Goal: Information Seeking & Learning: Learn about a topic

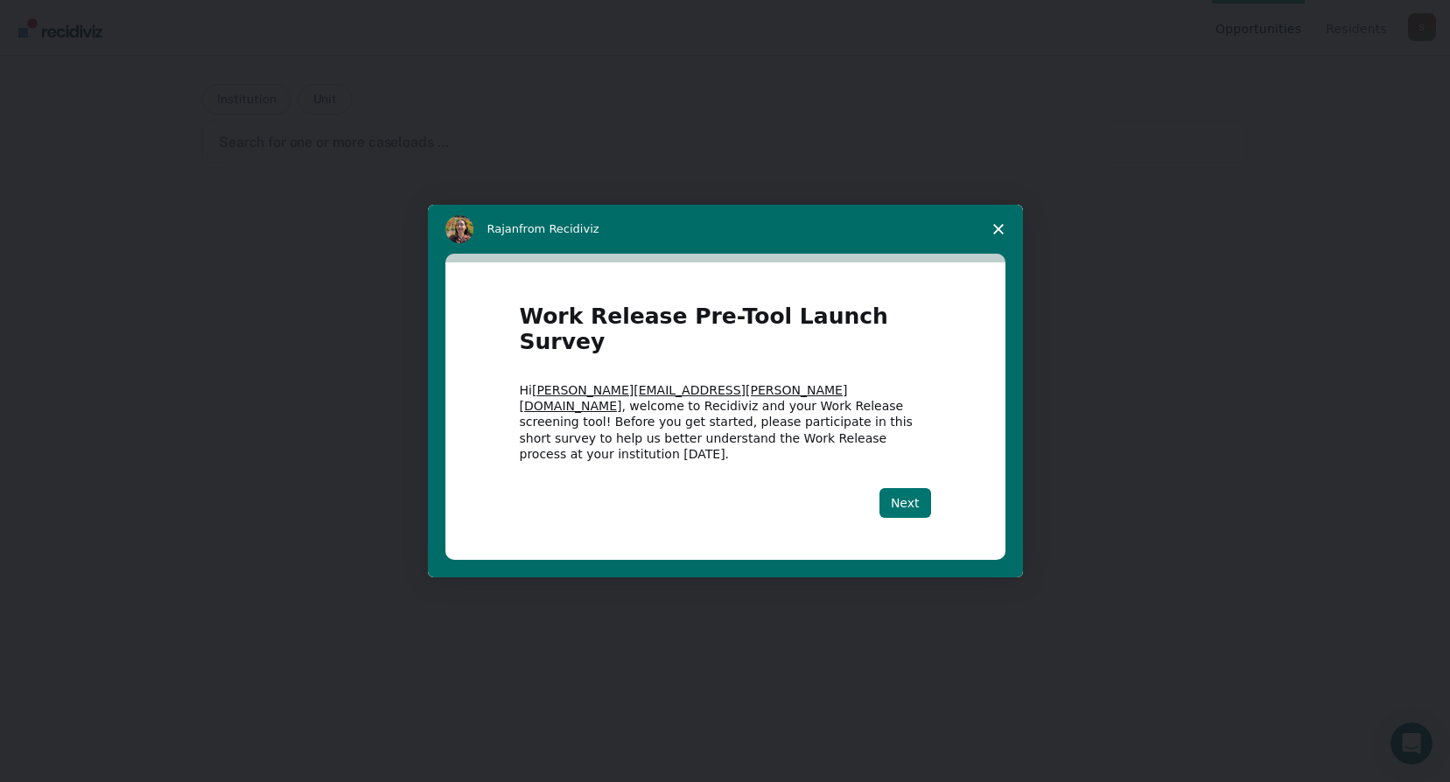
click at [899, 488] on button "Next" at bounding box center [905, 503] width 52 height 30
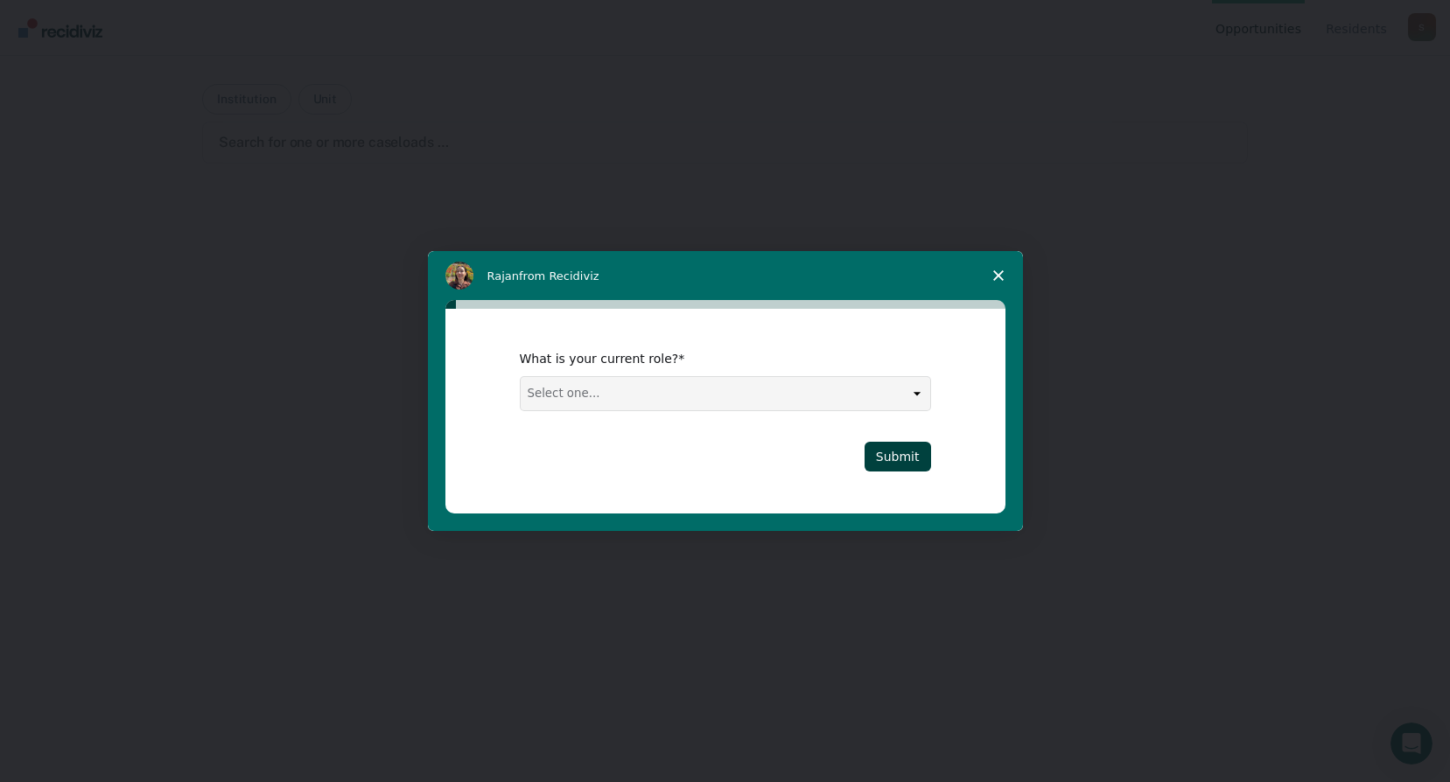
click at [914, 394] on select "Select one... Case Manager FUM Assistant [PERSON_NAME] [PERSON_NAME]" at bounding box center [726, 393] width 410 height 33
select select "FUM"
click at [521, 377] on select "Select one... Case Manager FUM Assistant [PERSON_NAME] [PERSON_NAME]" at bounding box center [726, 393] width 410 height 33
click at [903, 452] on button "Submit" at bounding box center [898, 457] width 67 height 30
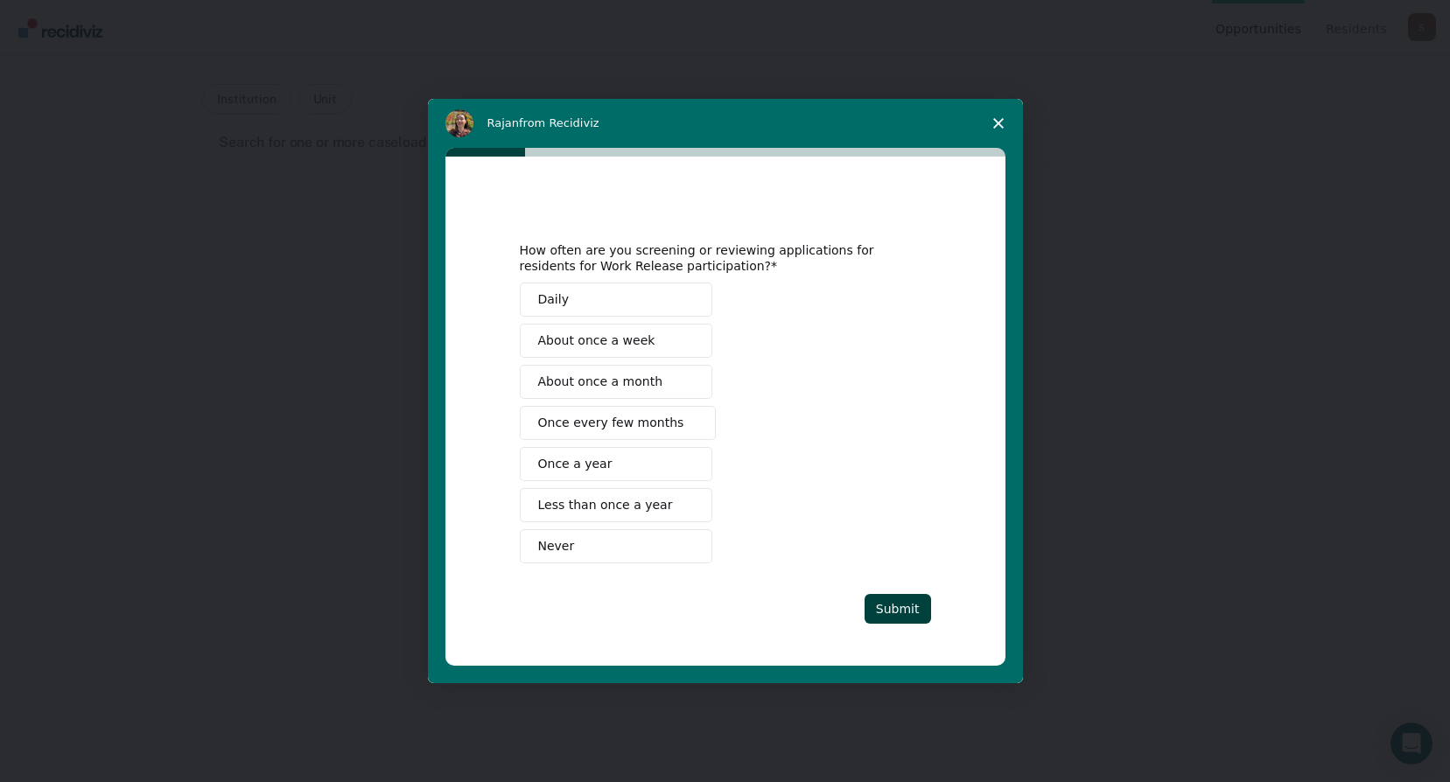
click at [568, 345] on span "About once a week" at bounding box center [596, 341] width 117 height 18
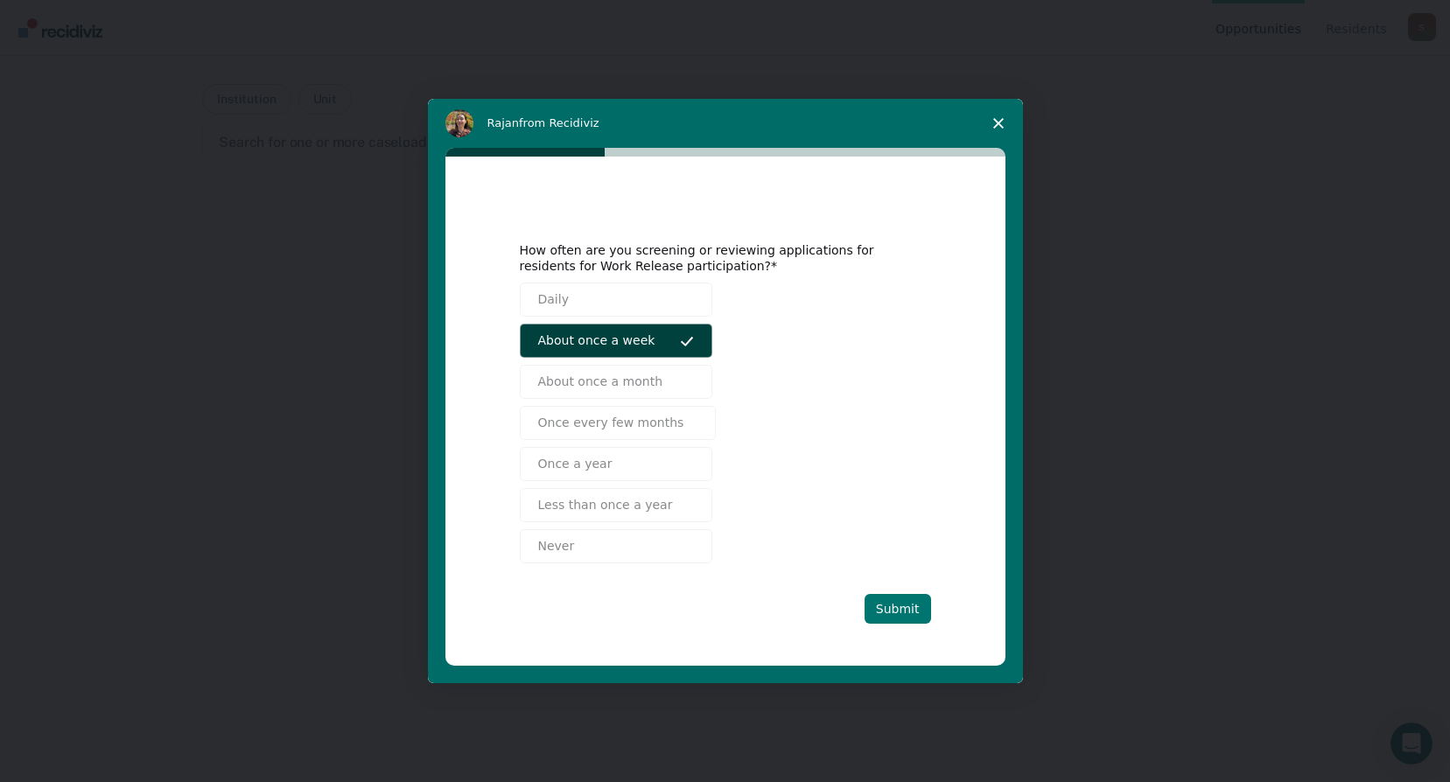
click at [908, 609] on button "Submit" at bounding box center [898, 609] width 67 height 30
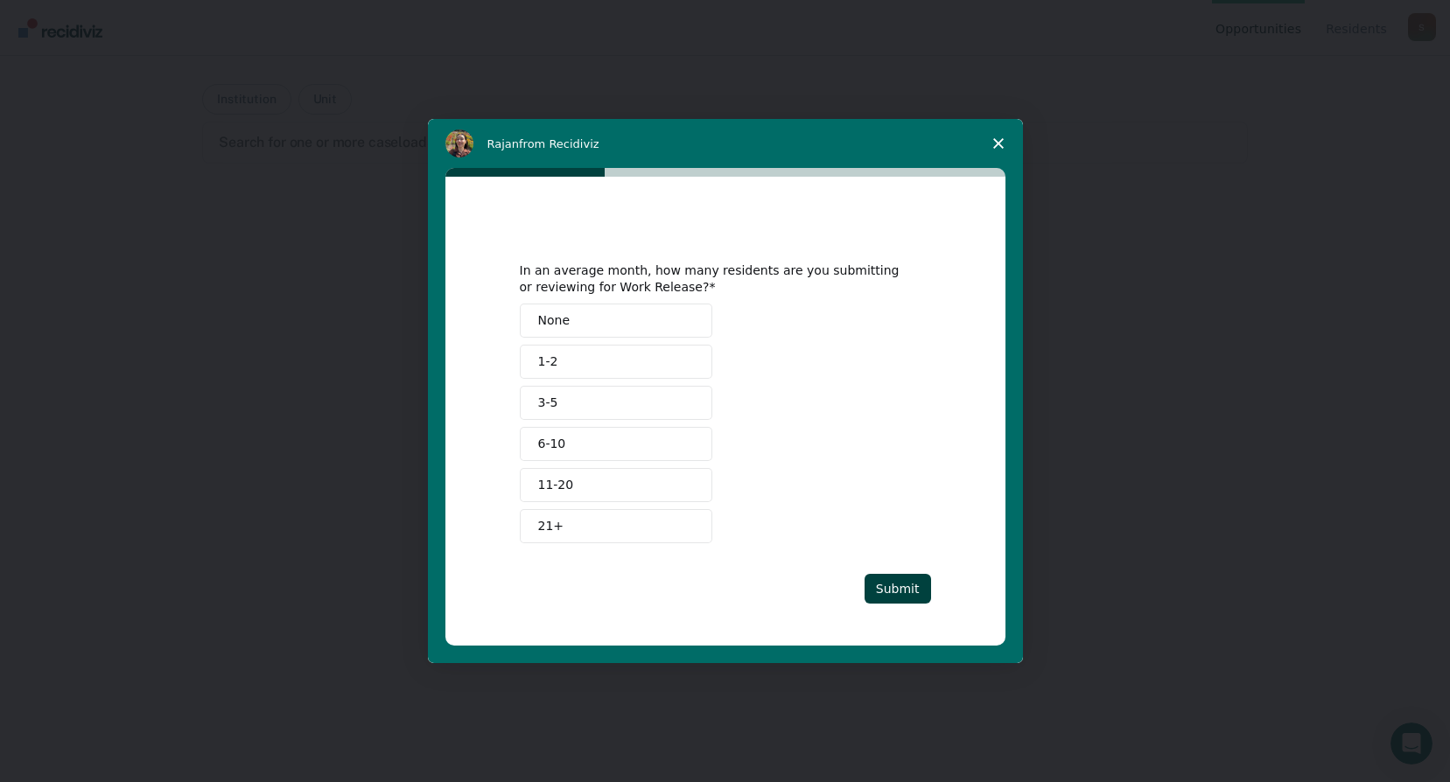
click at [551, 322] on span "None" at bounding box center [554, 321] width 32 height 18
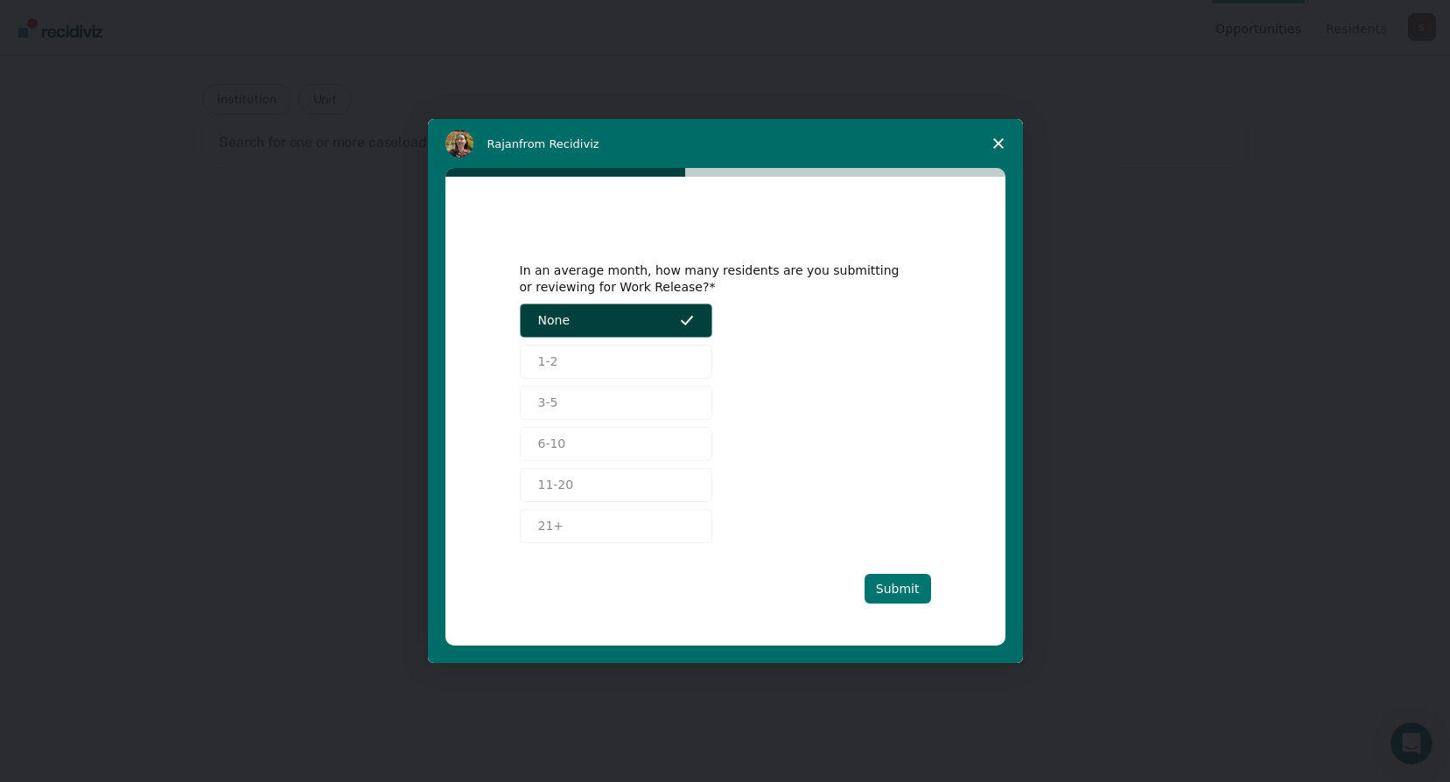
click at [914, 588] on button "Submit" at bounding box center [898, 589] width 67 height 30
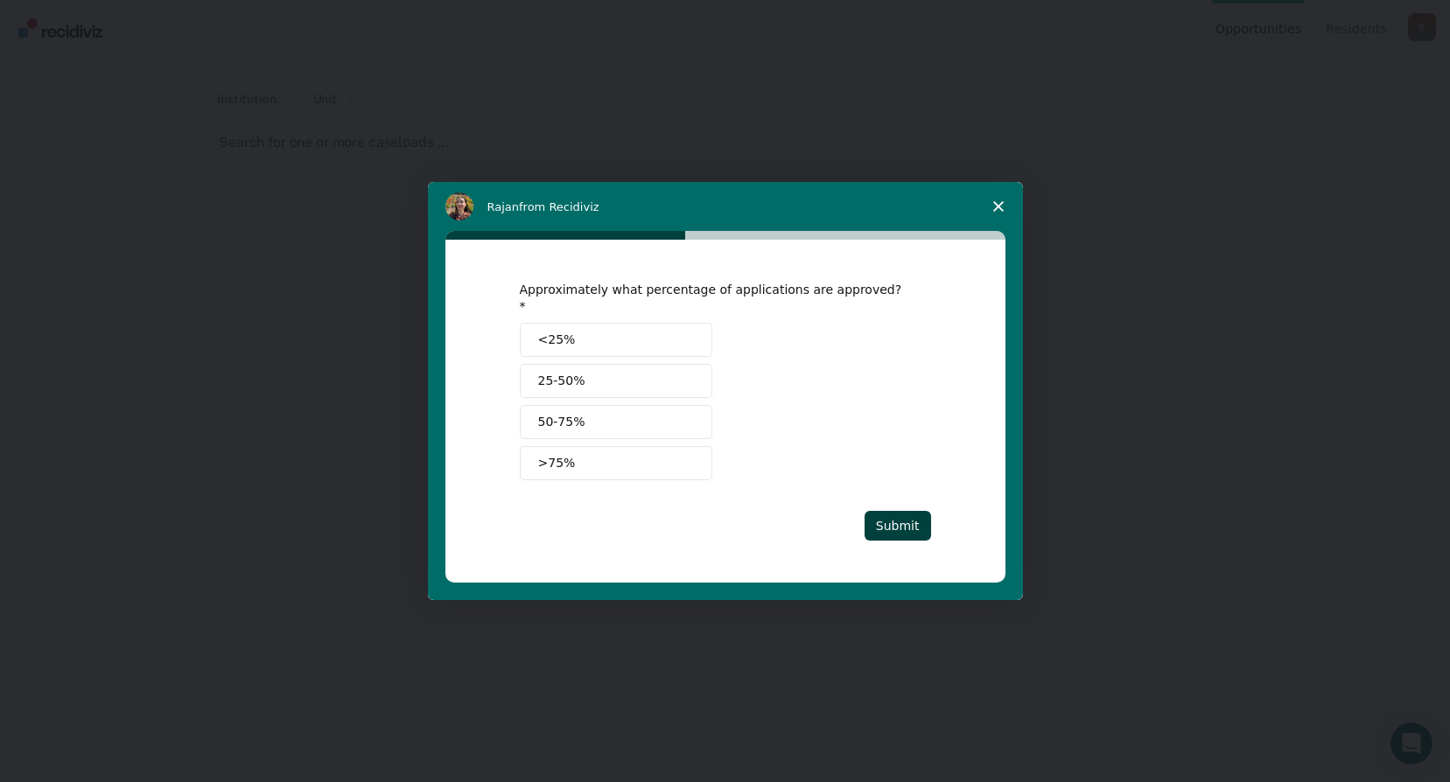
click at [538, 332] on span "<25%" at bounding box center [557, 340] width 38 height 18
click at [906, 515] on button "Submit" at bounding box center [898, 526] width 67 height 30
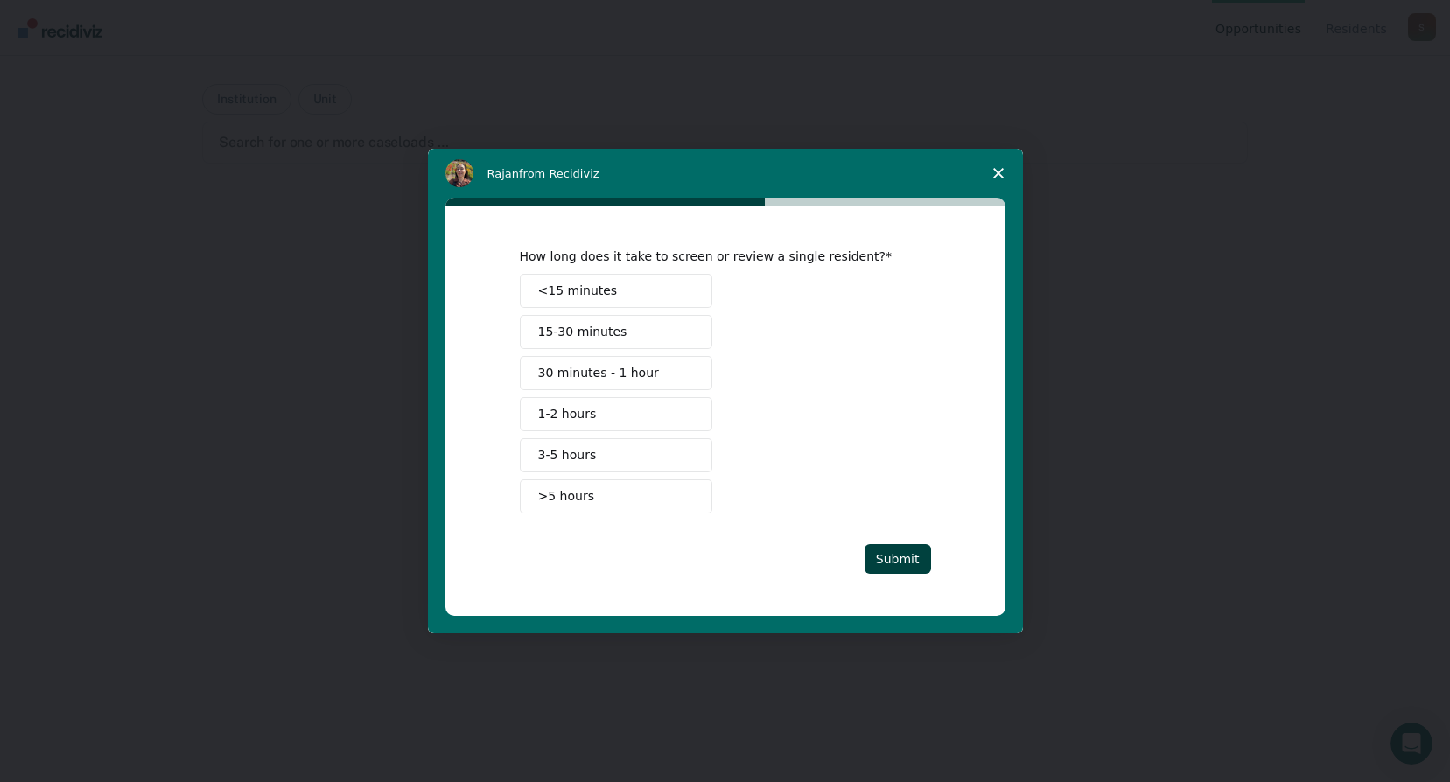
click at [559, 289] on span "<15 minutes" at bounding box center [578, 291] width 80 height 18
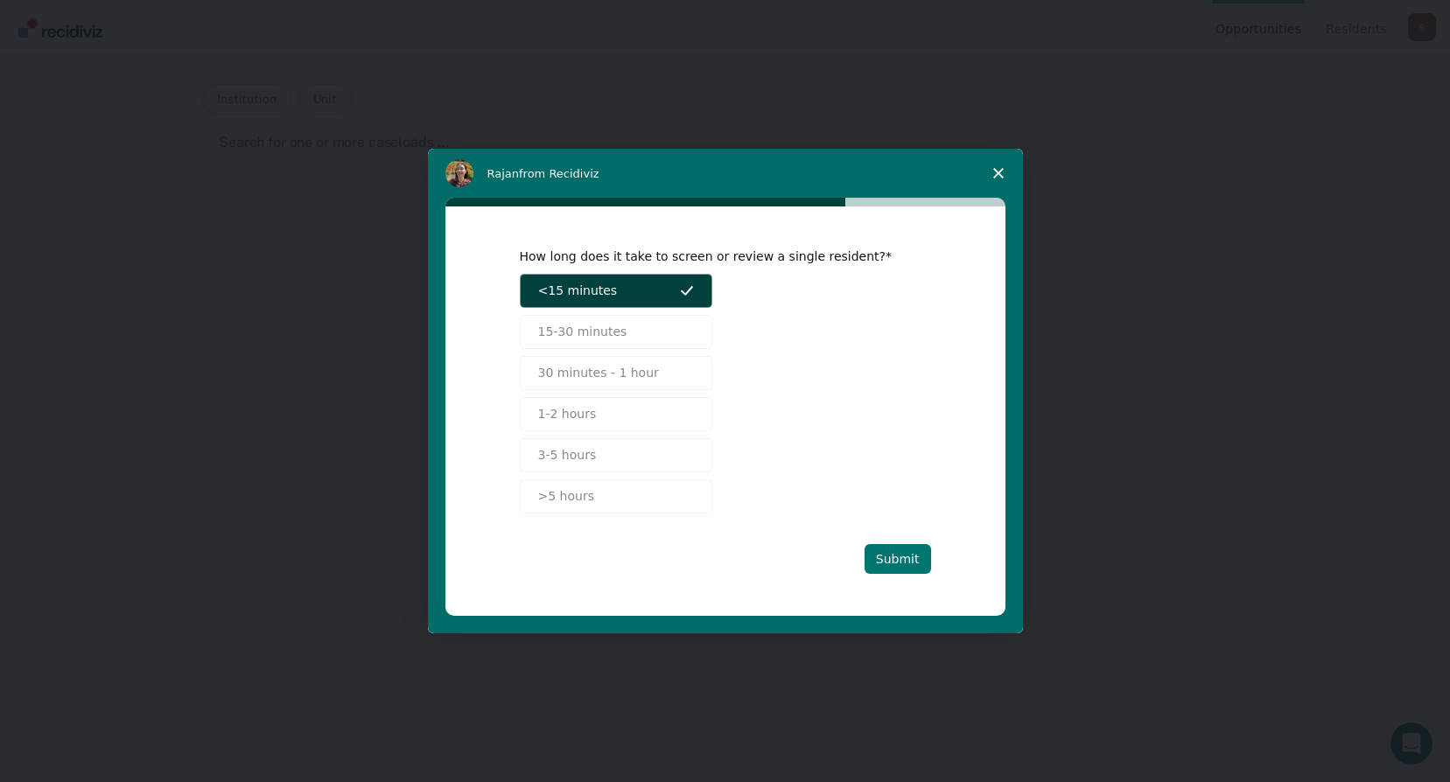
click at [918, 560] on button "Submit" at bounding box center [898, 559] width 67 height 30
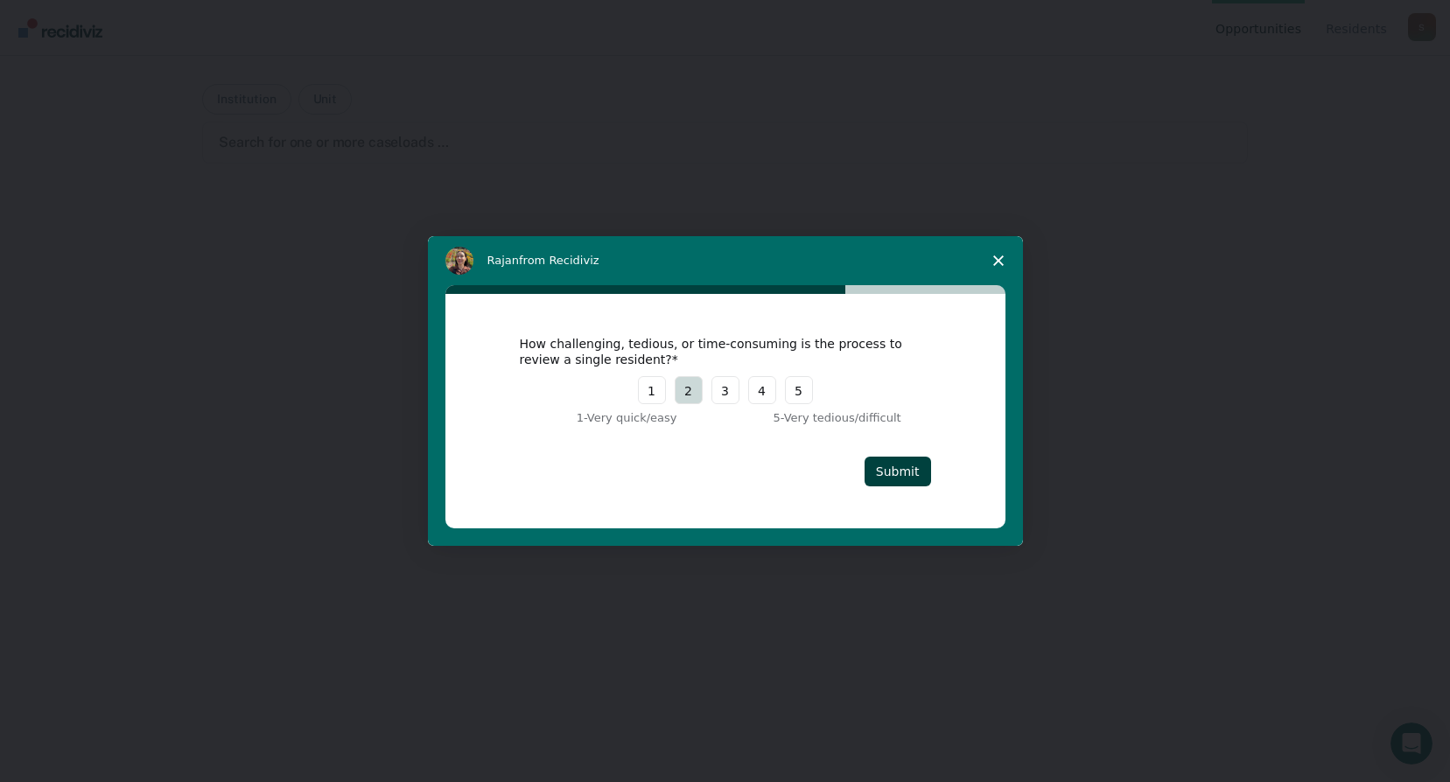
click at [699, 389] on button "2" at bounding box center [689, 390] width 28 height 28
click at [905, 467] on button "Submit" at bounding box center [898, 472] width 67 height 30
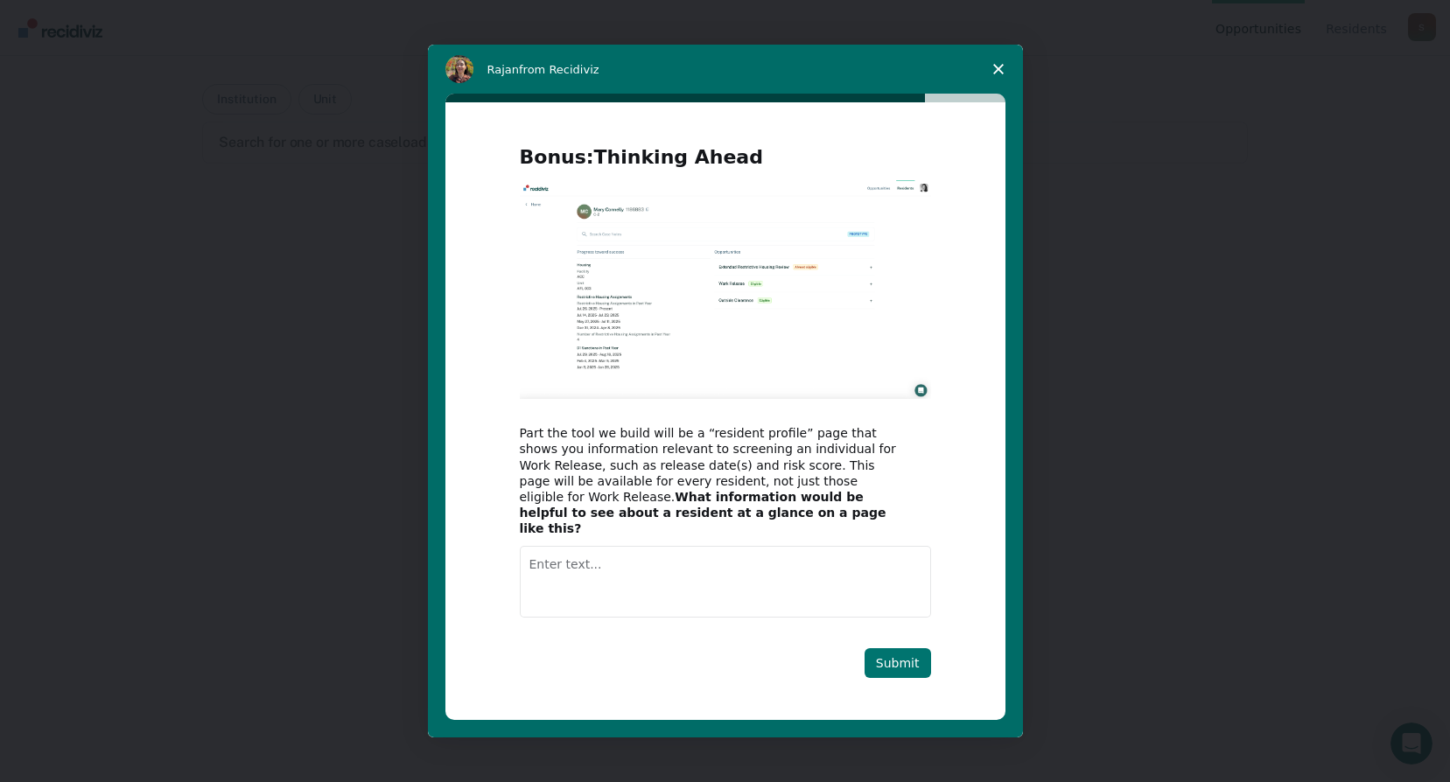
click at [900, 655] on button "Submit" at bounding box center [898, 663] width 67 height 30
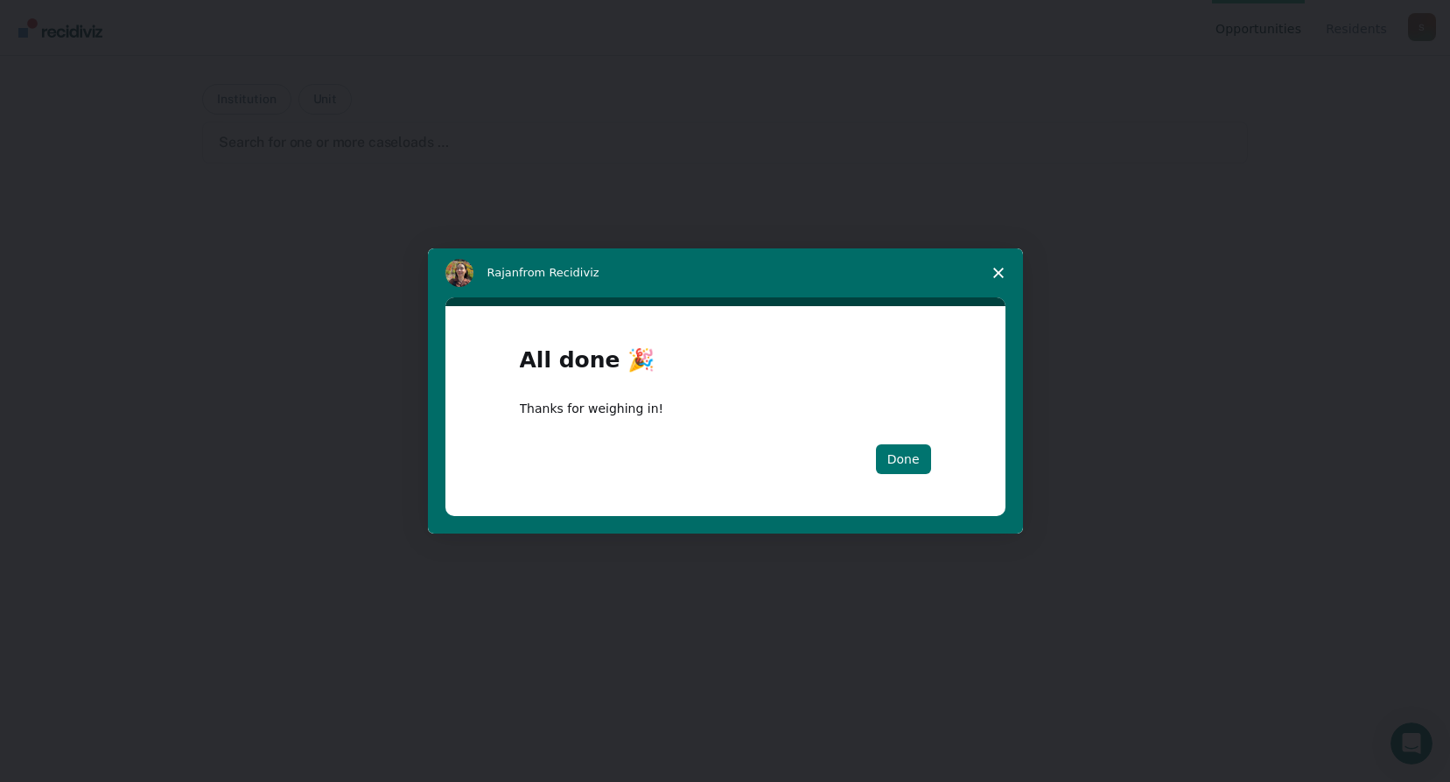
click at [898, 464] on button "Done" at bounding box center [903, 460] width 55 height 30
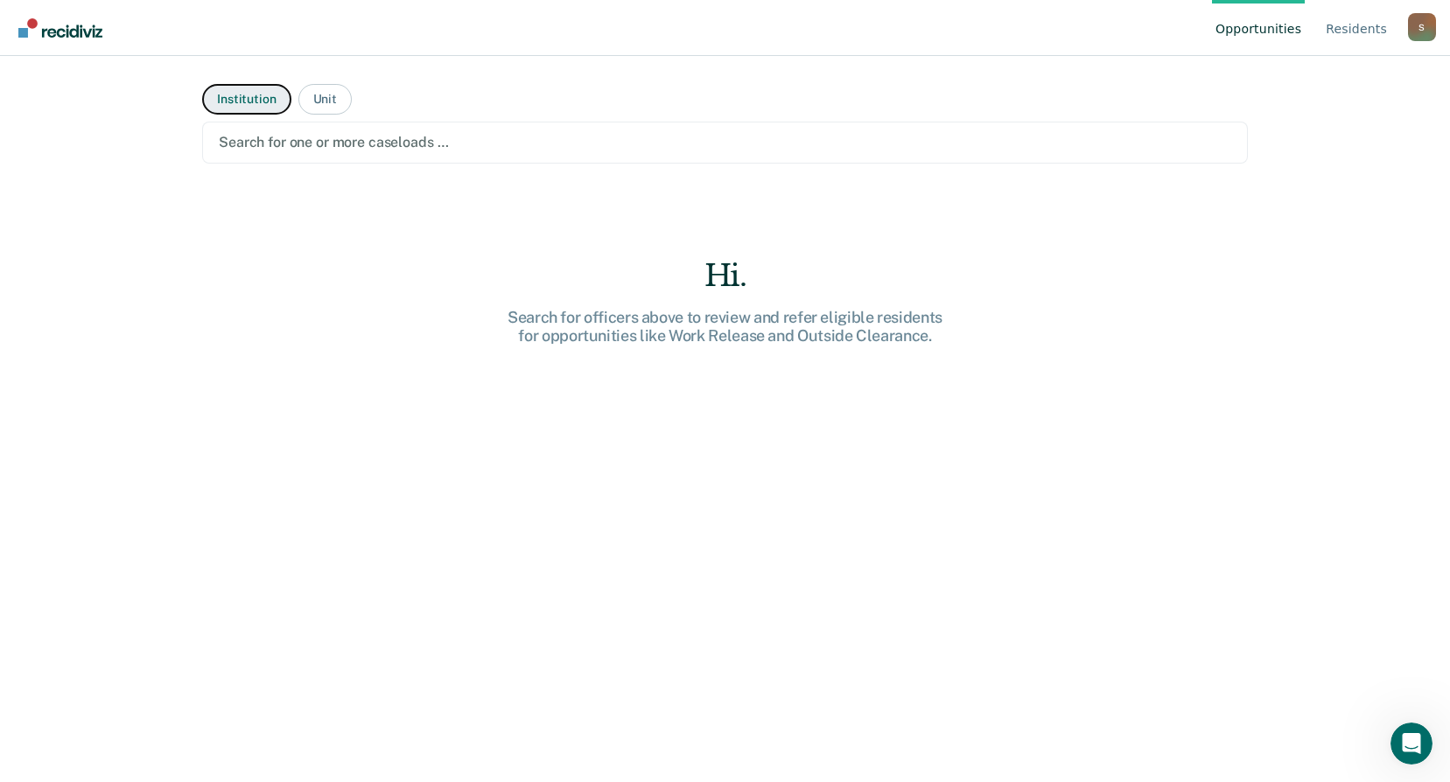
click at [244, 97] on button "Institution" at bounding box center [246, 99] width 88 height 31
click at [243, 142] on div at bounding box center [725, 142] width 1012 height 20
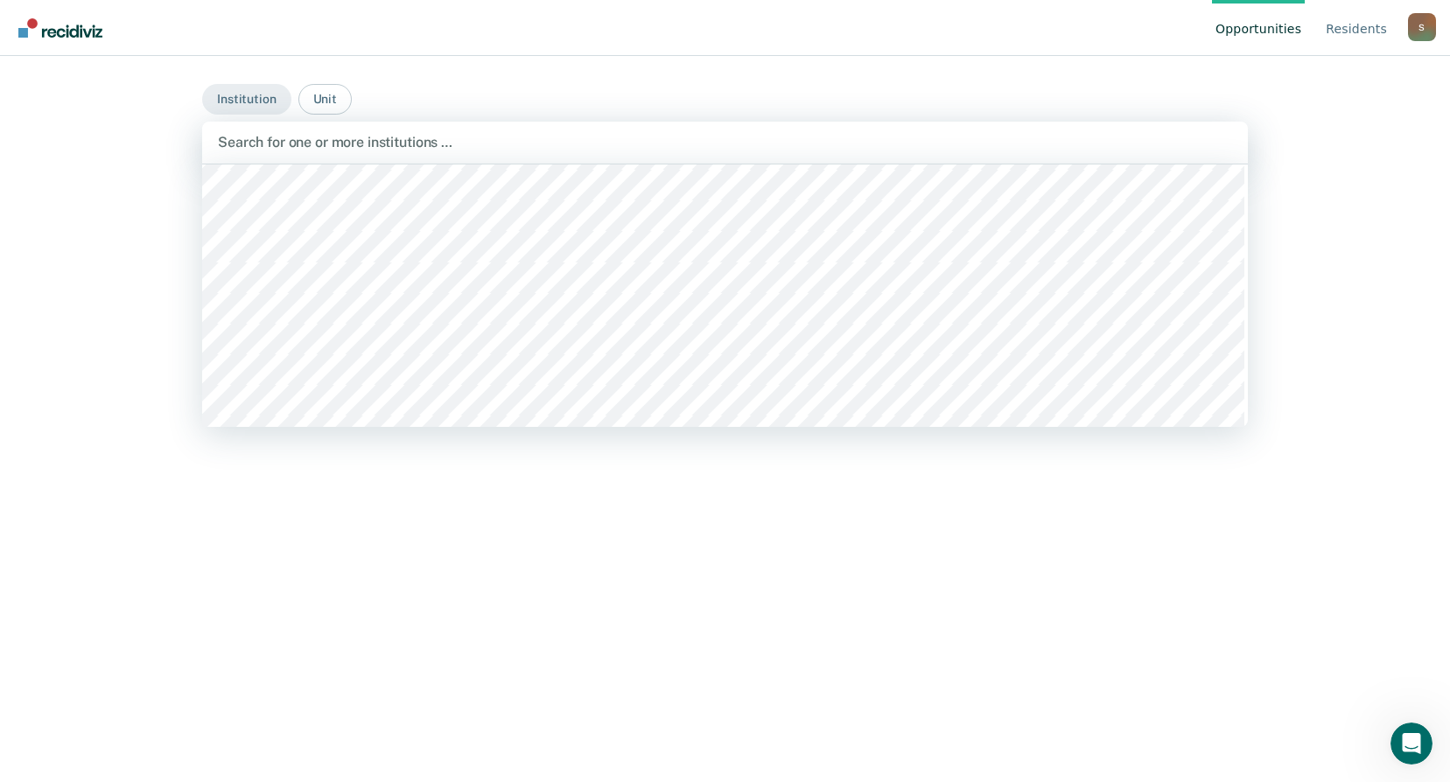
scroll to position [875, 0]
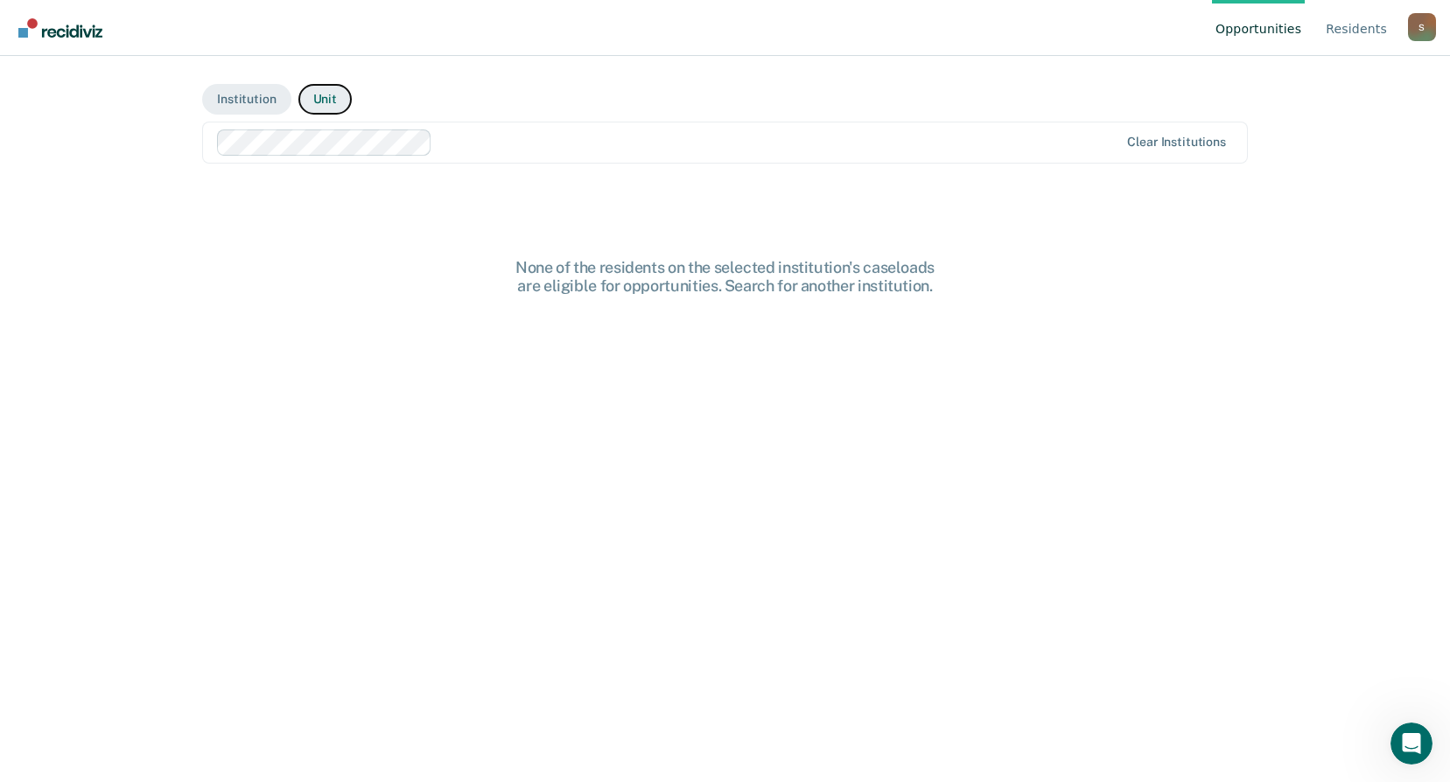
click at [328, 98] on button "Unit" at bounding box center [324, 99] width 53 height 31
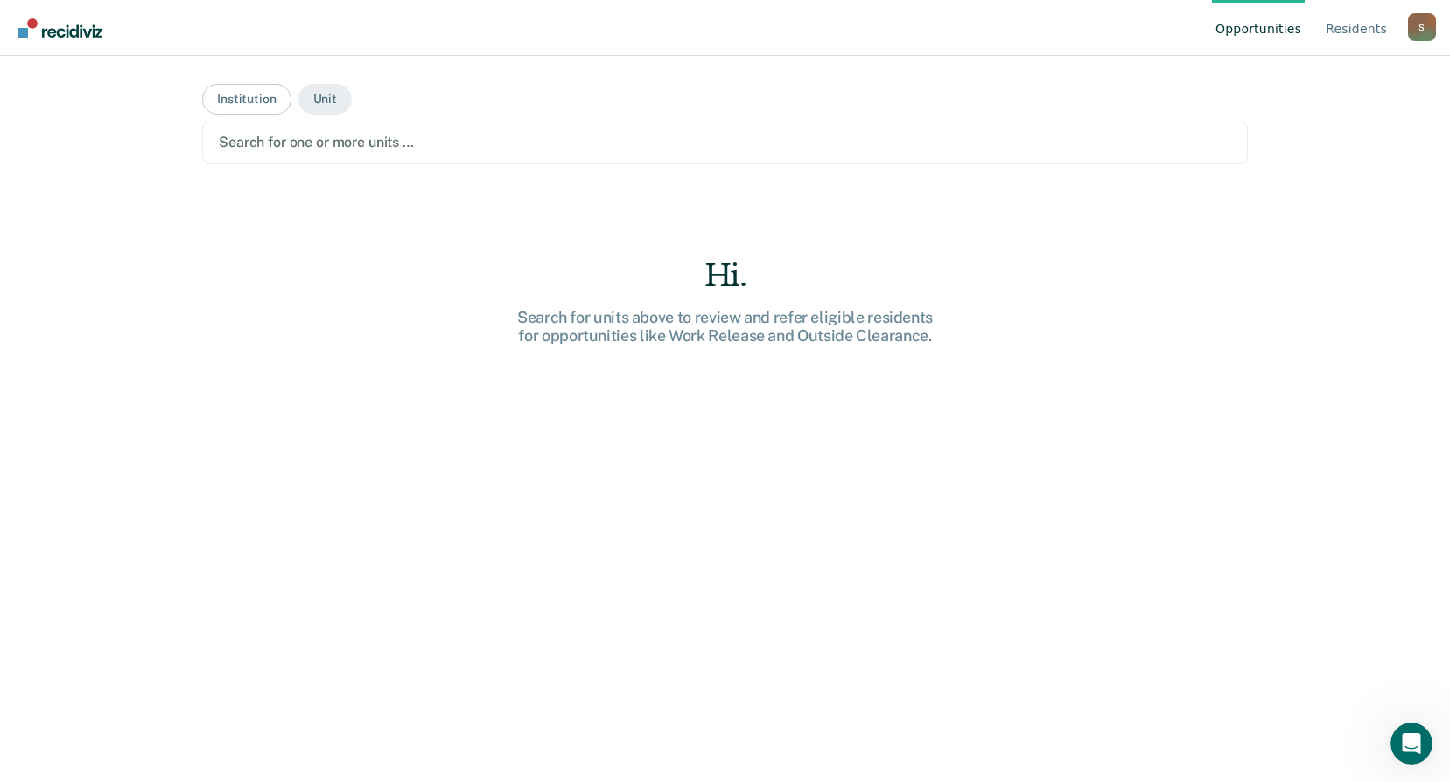
click at [318, 141] on div at bounding box center [725, 142] width 1012 height 20
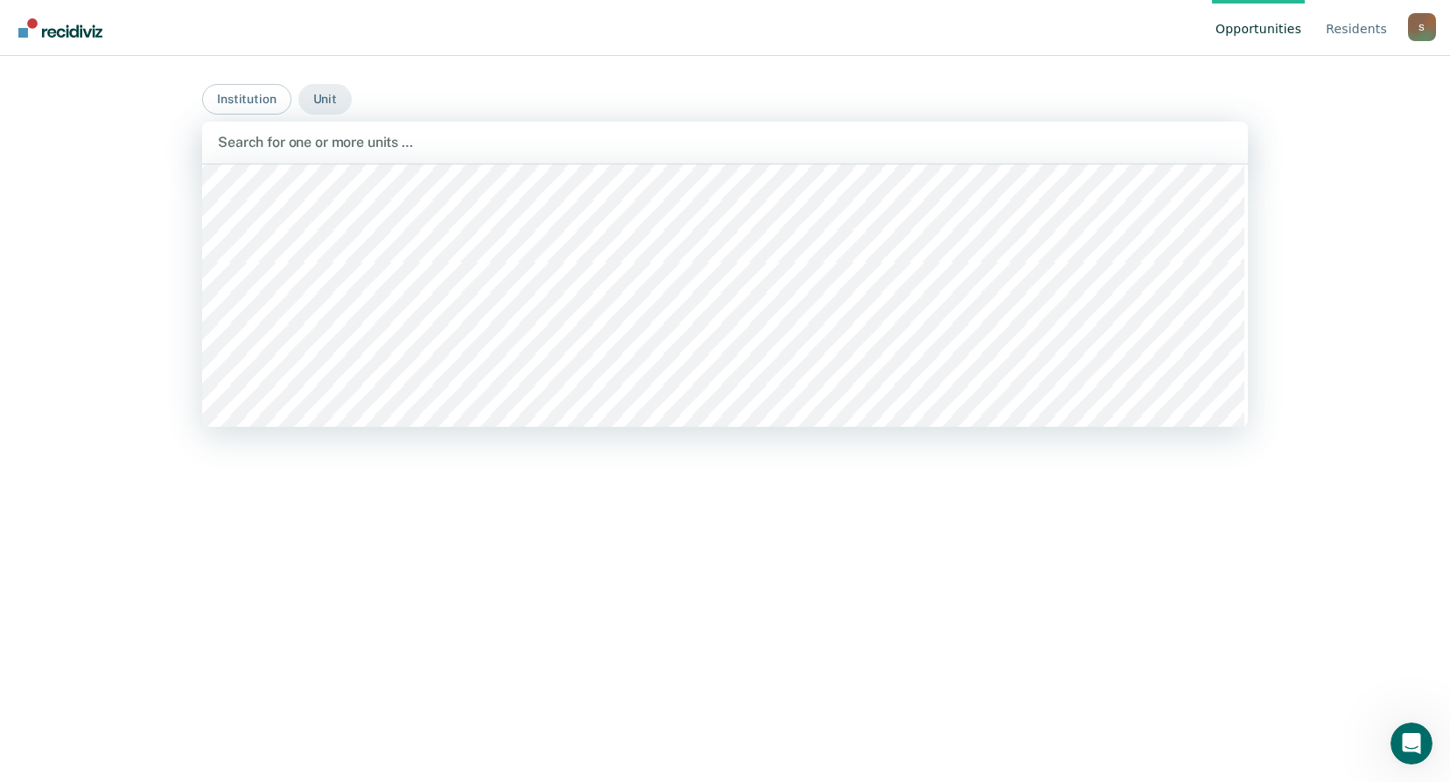
scroll to position [1400, 0]
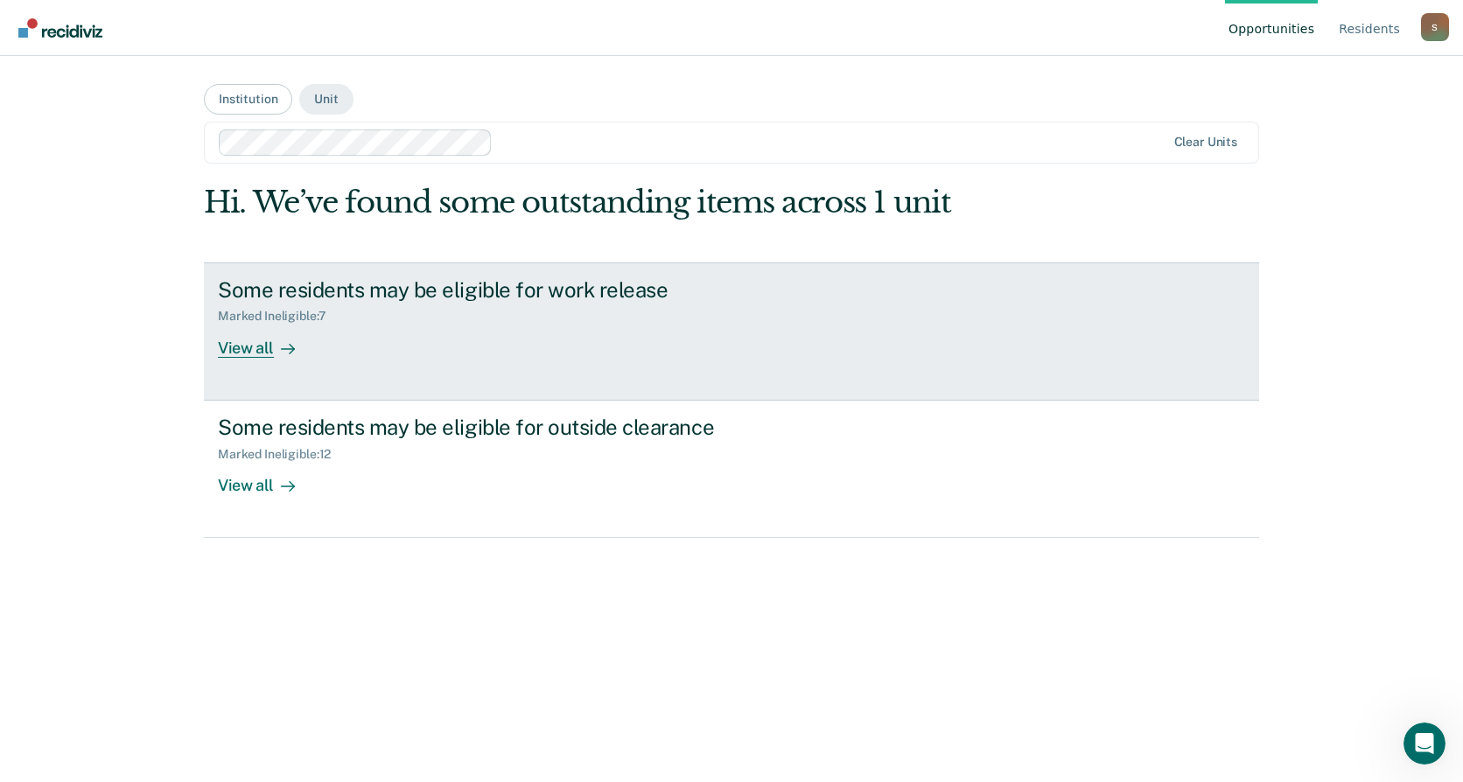
click at [246, 348] on div "View all" at bounding box center [267, 341] width 98 height 34
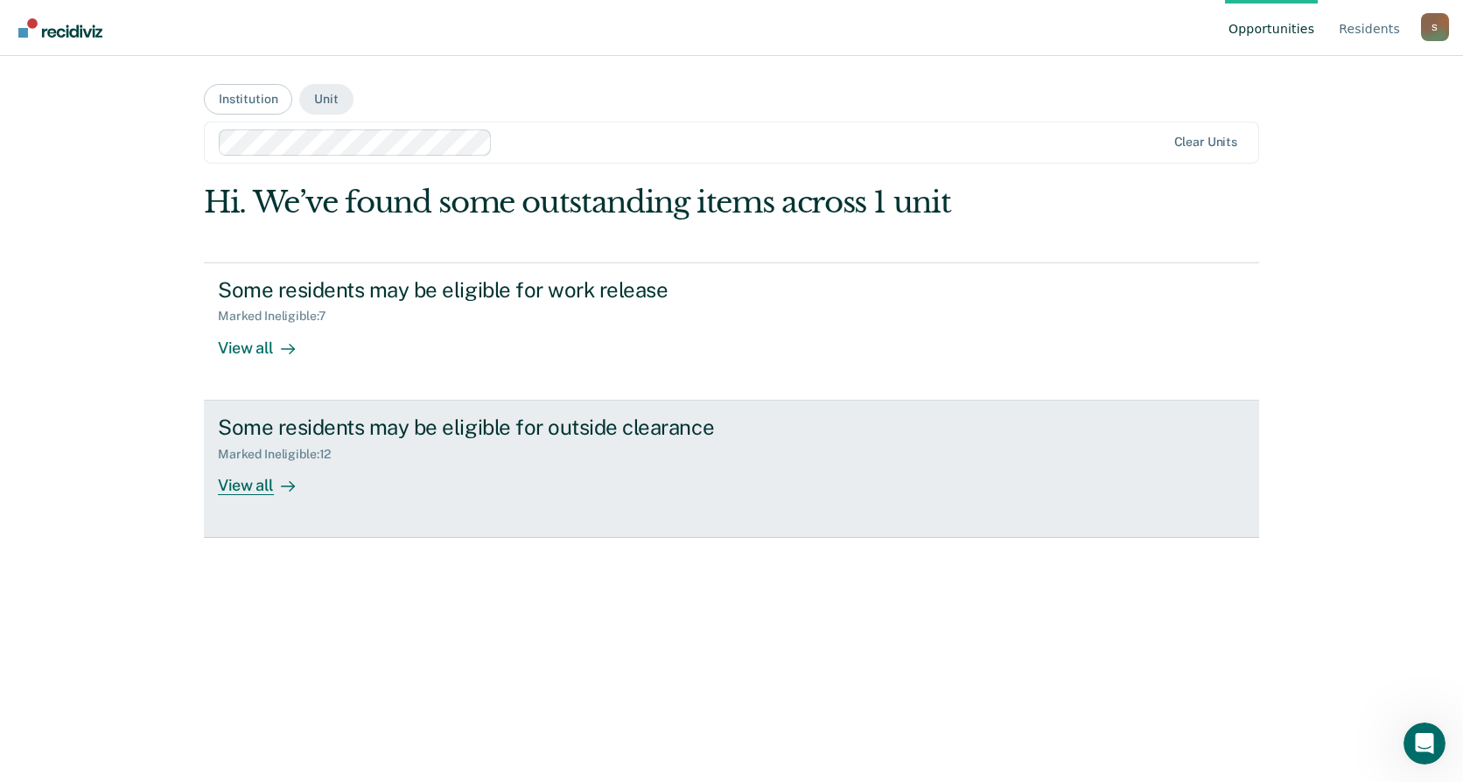
click at [236, 487] on div "View all" at bounding box center [267, 478] width 98 height 34
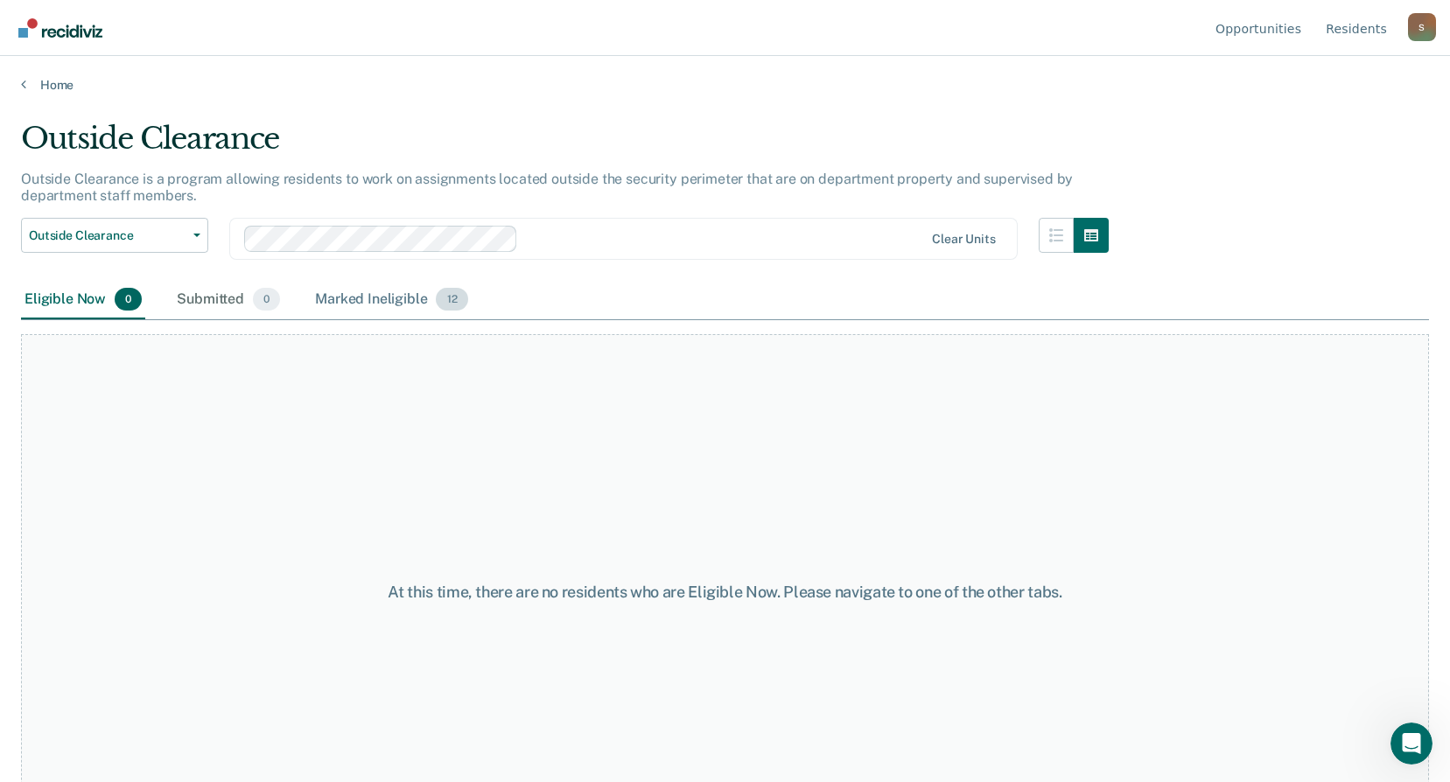
click at [382, 295] on div "Marked Ineligible 12" at bounding box center [391, 300] width 159 height 39
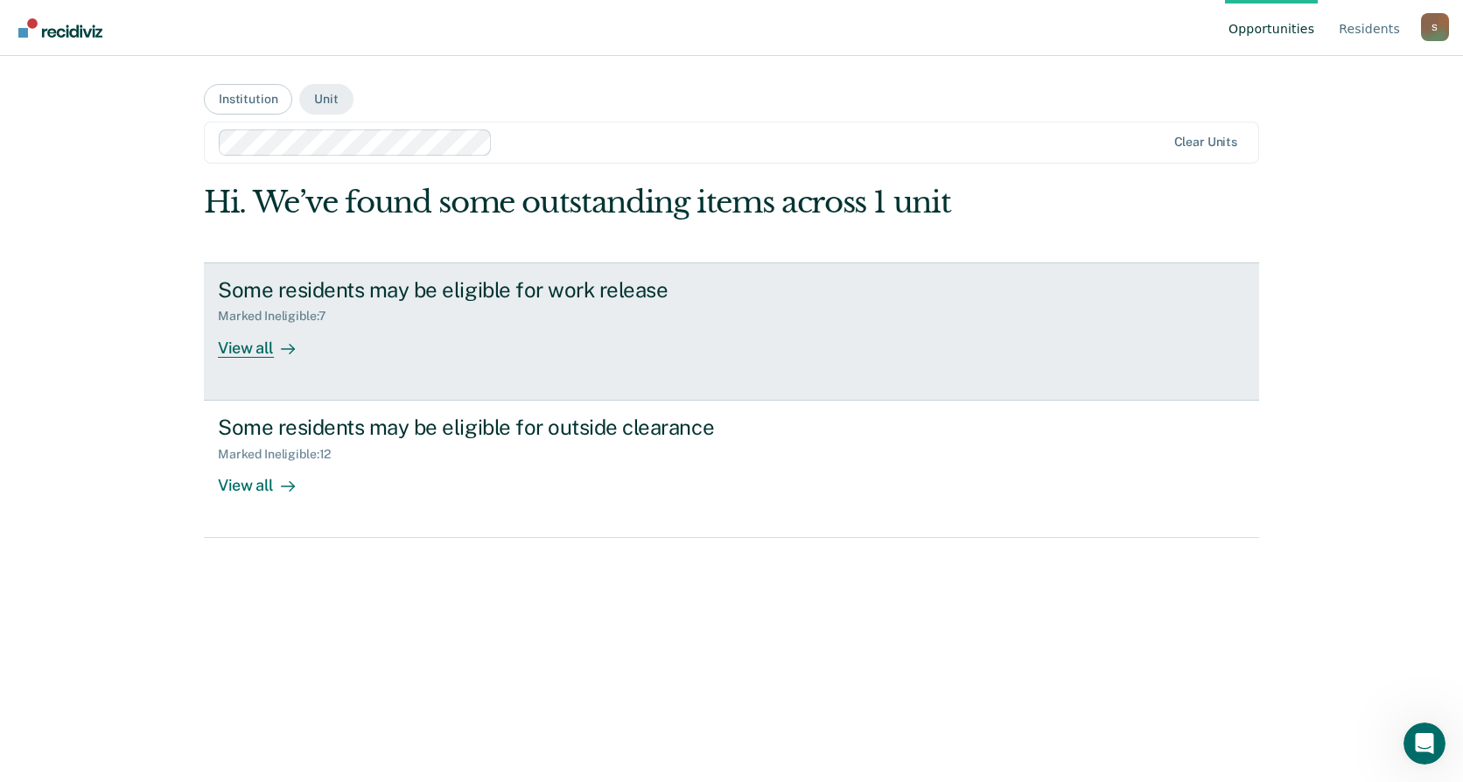
click at [230, 317] on div "Marked Ineligible : 7" at bounding box center [279, 316] width 122 height 15
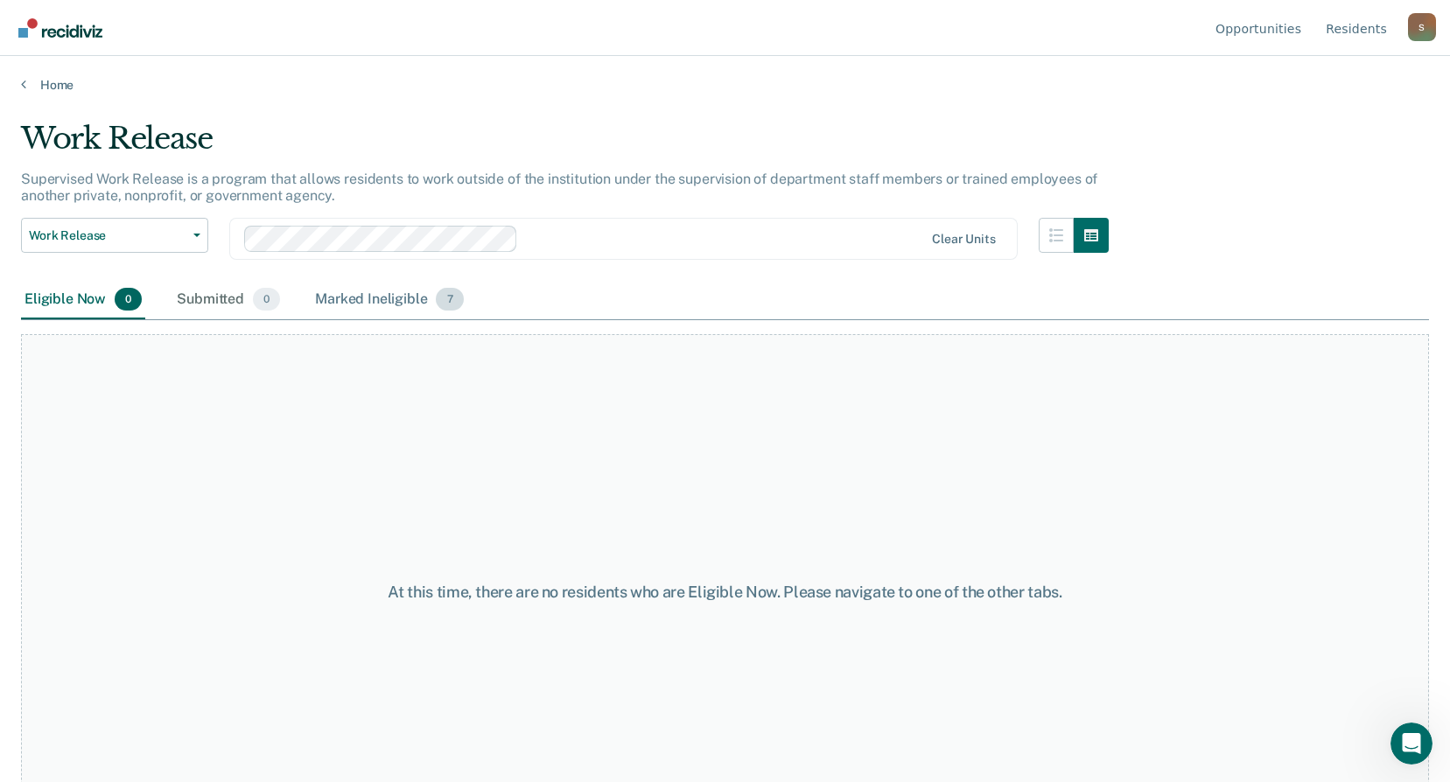
click at [386, 297] on div "Marked Ineligible 7" at bounding box center [390, 300] width 156 height 39
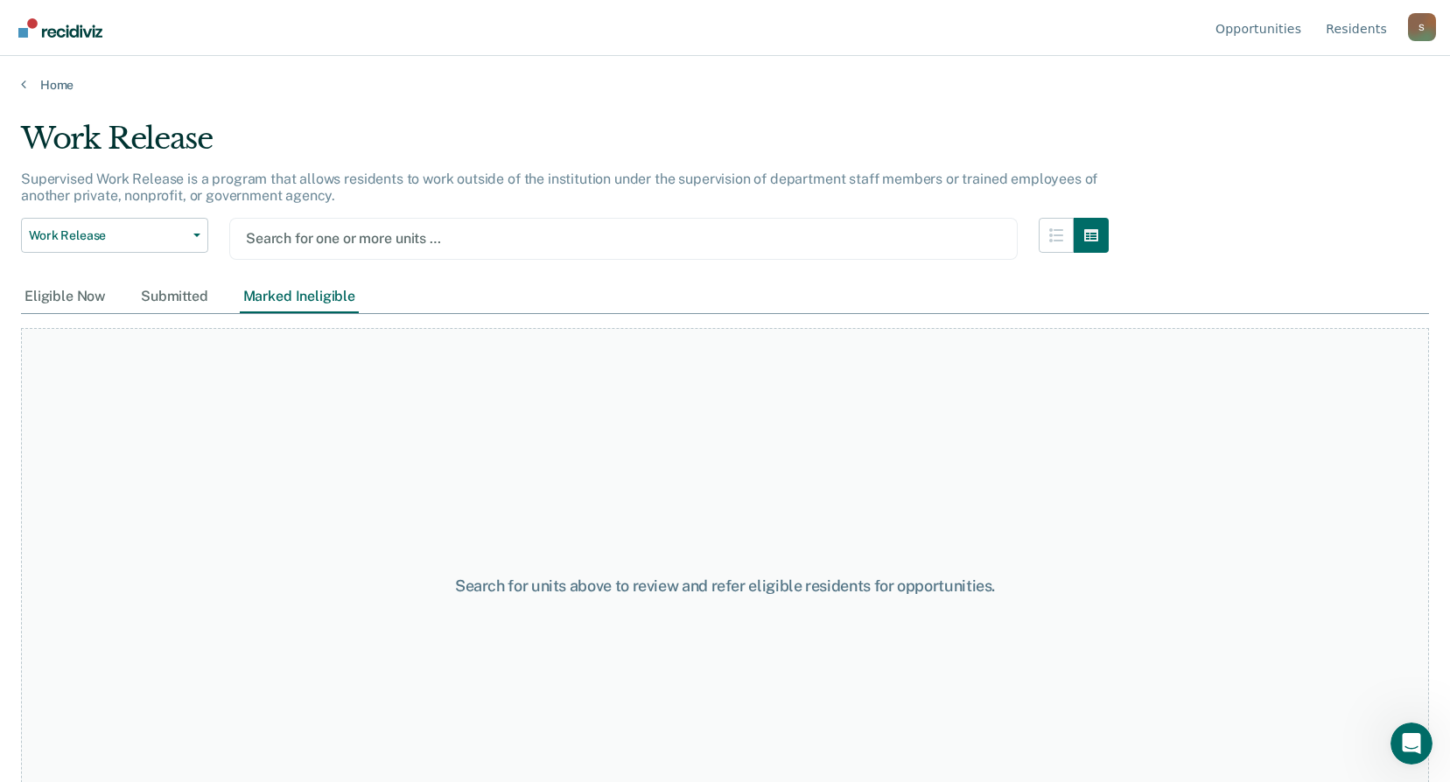
click at [374, 232] on div at bounding box center [623, 238] width 755 height 20
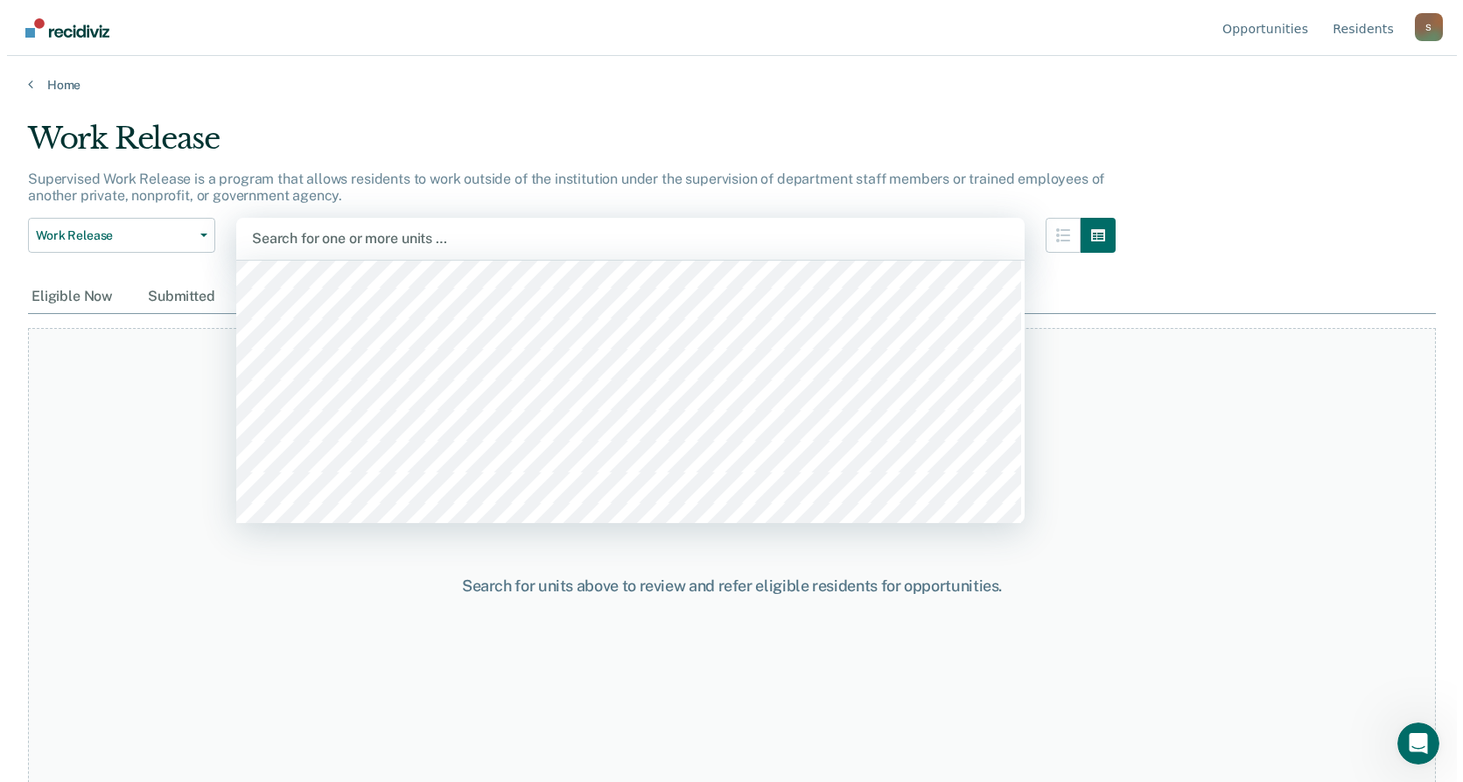
scroll to position [1313, 0]
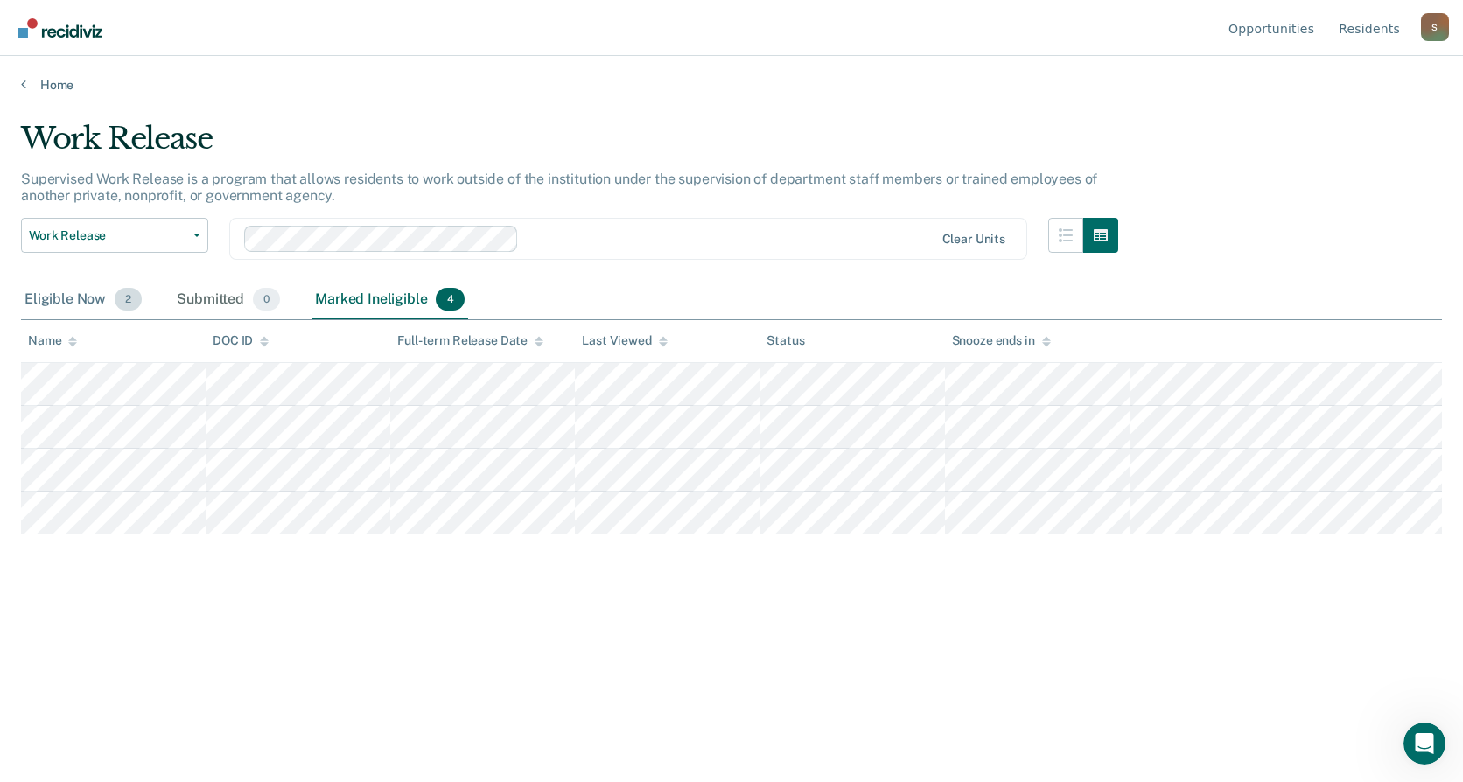
click at [87, 296] on div "Eligible Now 2" at bounding box center [83, 300] width 124 height 39
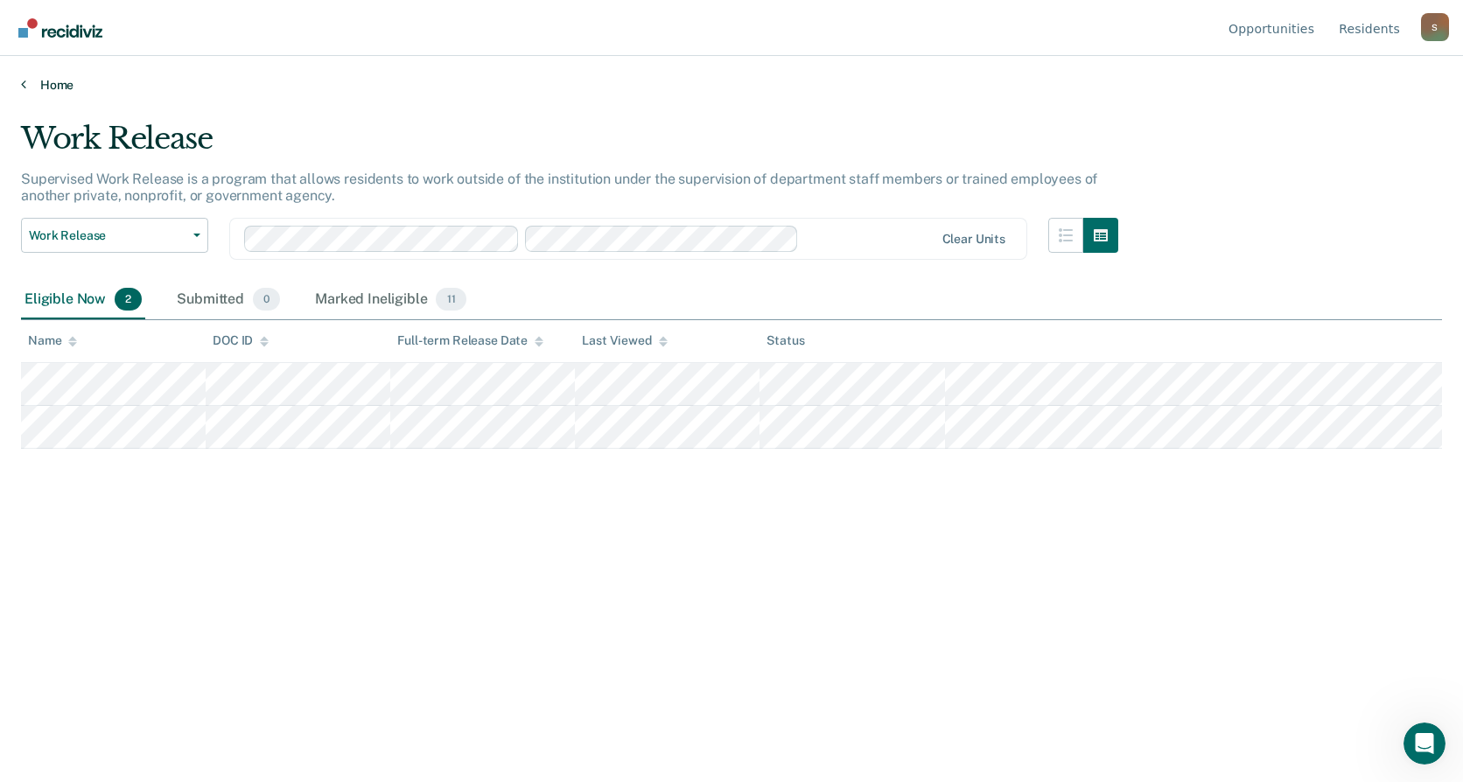
click at [22, 81] on icon at bounding box center [23, 84] width 5 height 14
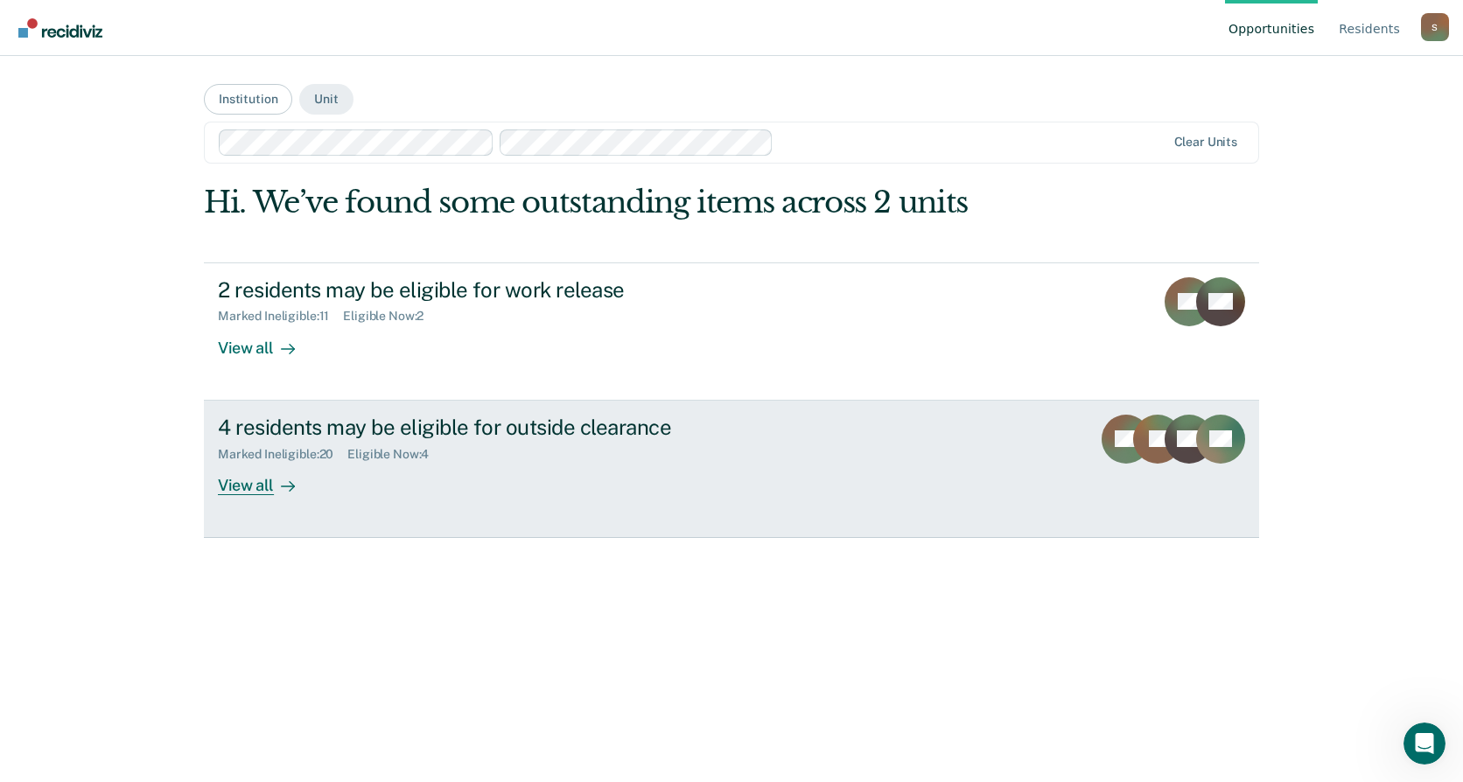
click at [385, 452] on div "Eligible Now : 4" at bounding box center [394, 454] width 95 height 15
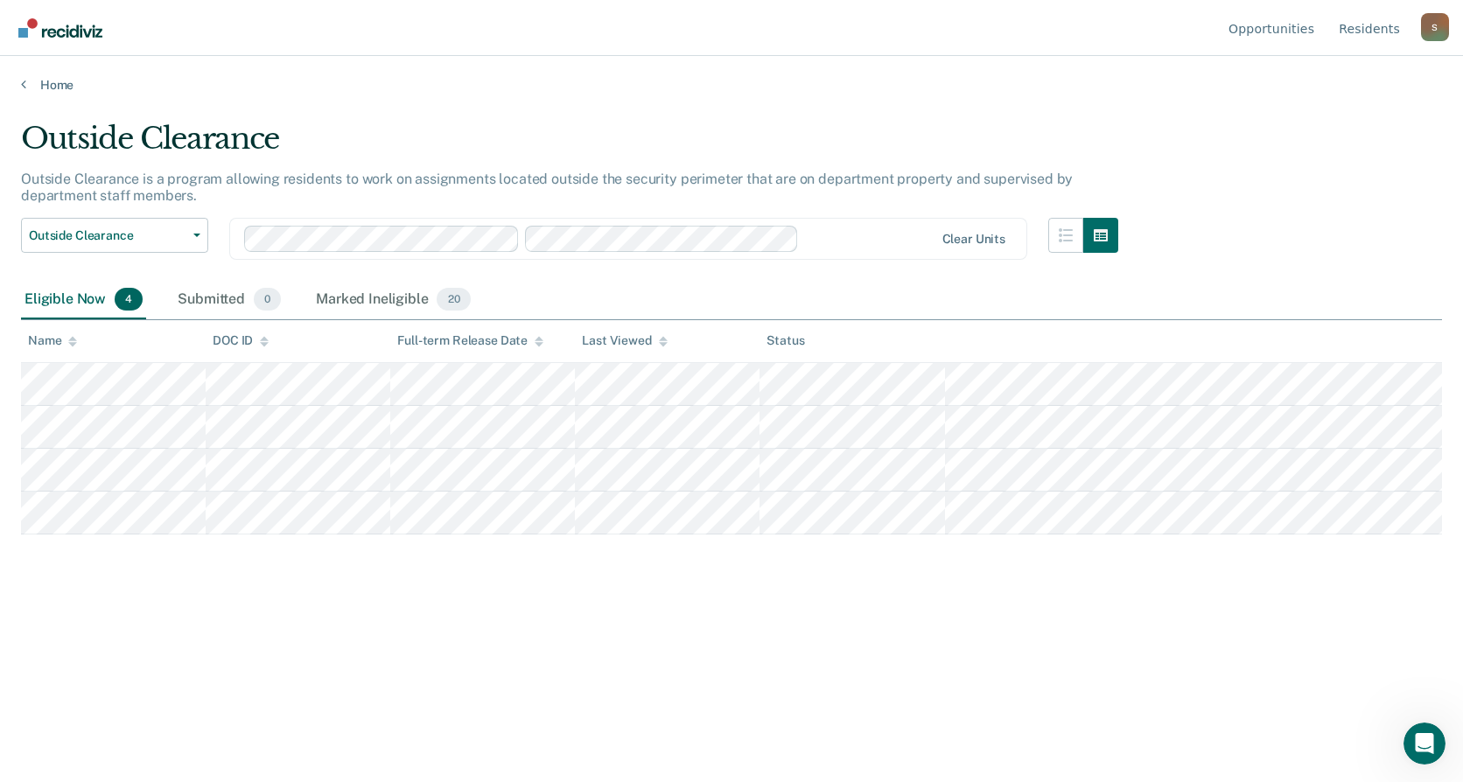
click at [1019, 622] on div "Outside Clearance Outside Clearance is a program allowing residents to work on …" at bounding box center [731, 386] width 1421 height 530
